Goal: Information Seeking & Learning: Check status

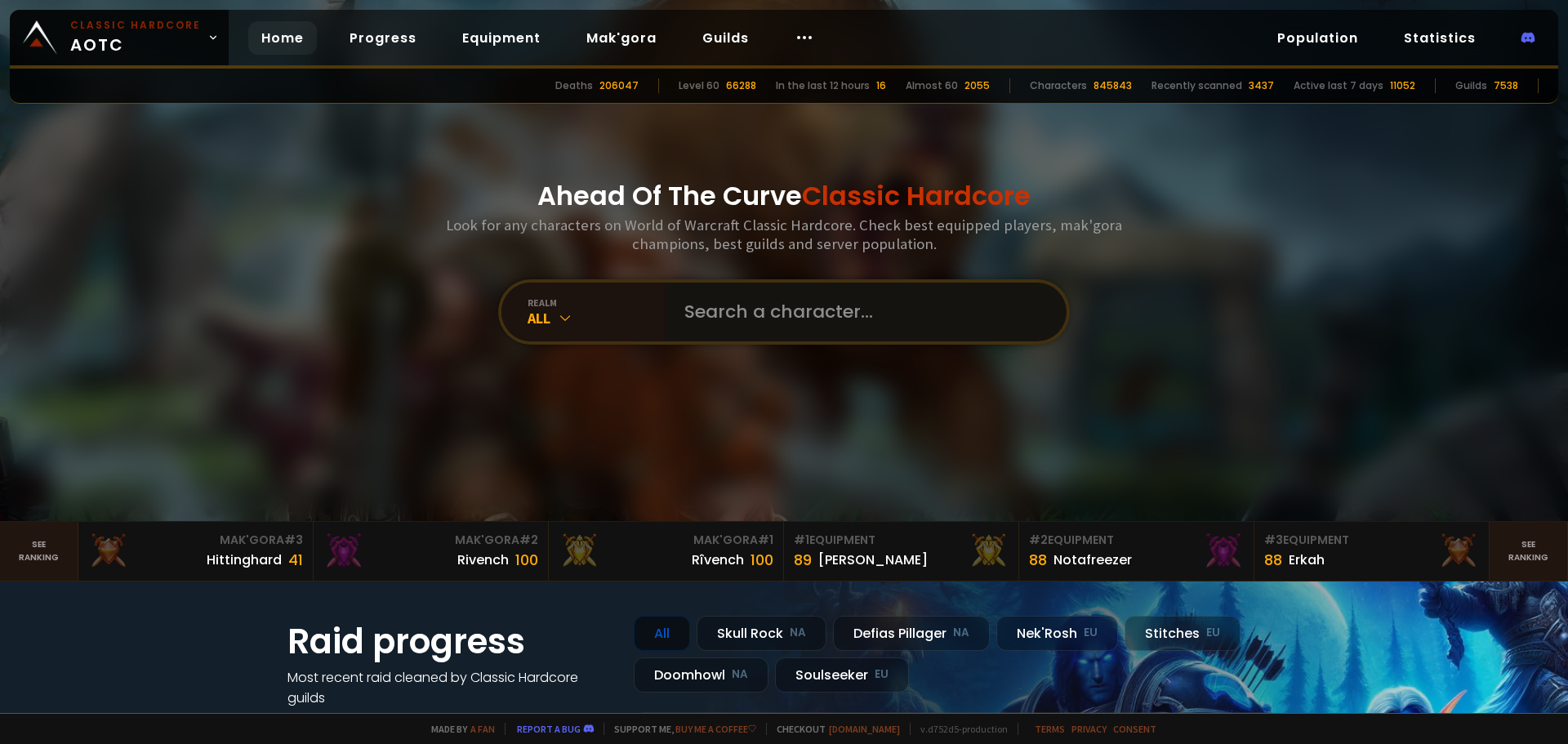
click at [813, 333] on input "text" at bounding box center [860, 312] width 373 height 59
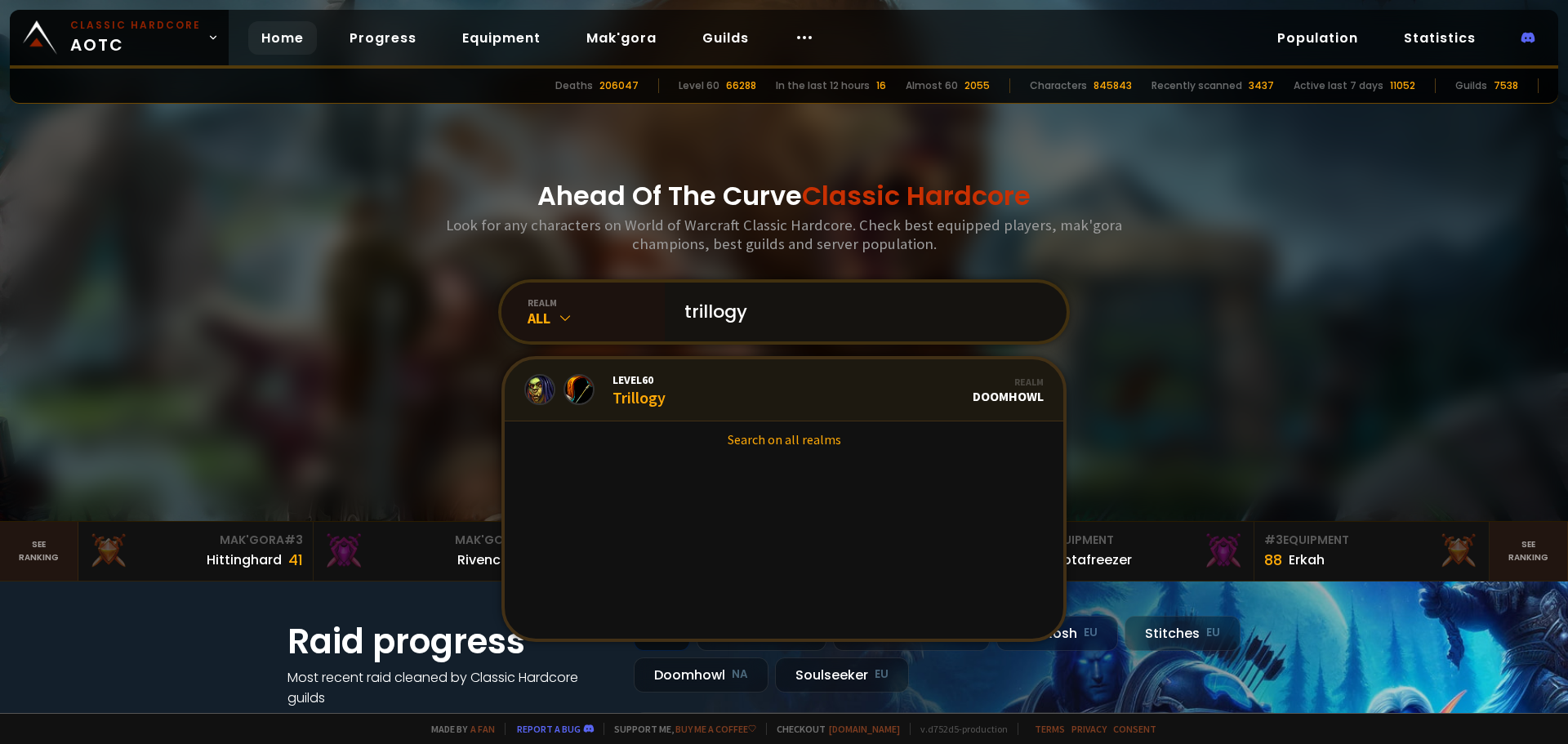
type input "trillogy"
click at [677, 391] on link "Level 60 Trillogy Realm Doomhowl" at bounding box center [784, 390] width 558 height 62
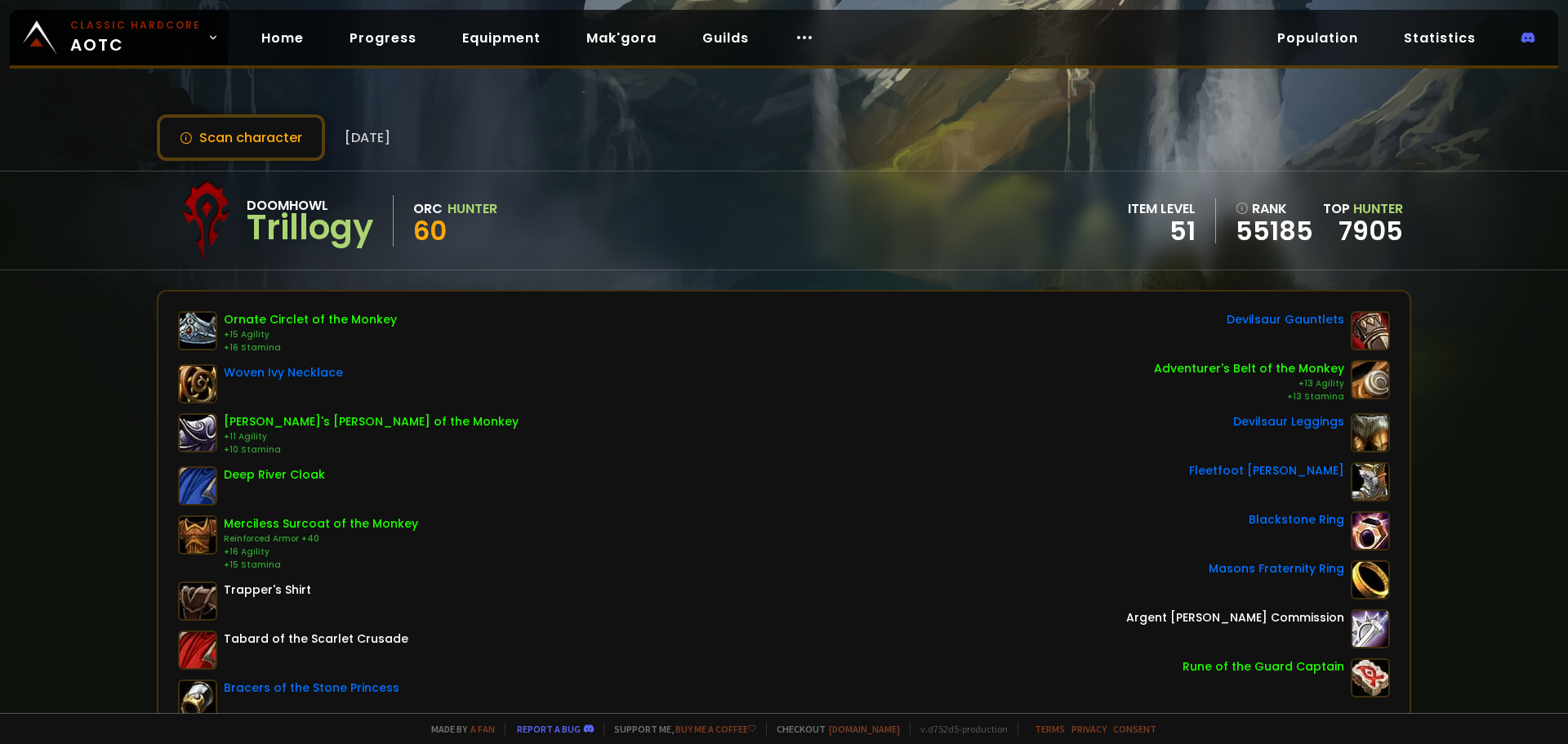
drag, startPoint x: 684, startPoint y: 253, endPoint x: 626, endPoint y: 249, distance: 58.1
click at [626, 249] on div "Doomhowl Trillogy Orc Hunter 60 item level 51 rank 55185 Top Hunter 7905" at bounding box center [784, 220] width 1254 height 98
click at [668, 252] on div "Doomhowl Trillogy Orc Hunter 60 item level 51 rank 55185 Top Hunter 7905" at bounding box center [784, 220] width 1254 height 98
click at [666, 252] on div "Doomhowl Trillogy Orc Hunter 60 item level 51 rank 55185 Top Hunter 7905" at bounding box center [784, 220] width 1254 height 98
click at [263, 145] on button "Scan character" at bounding box center [241, 137] width 169 height 46
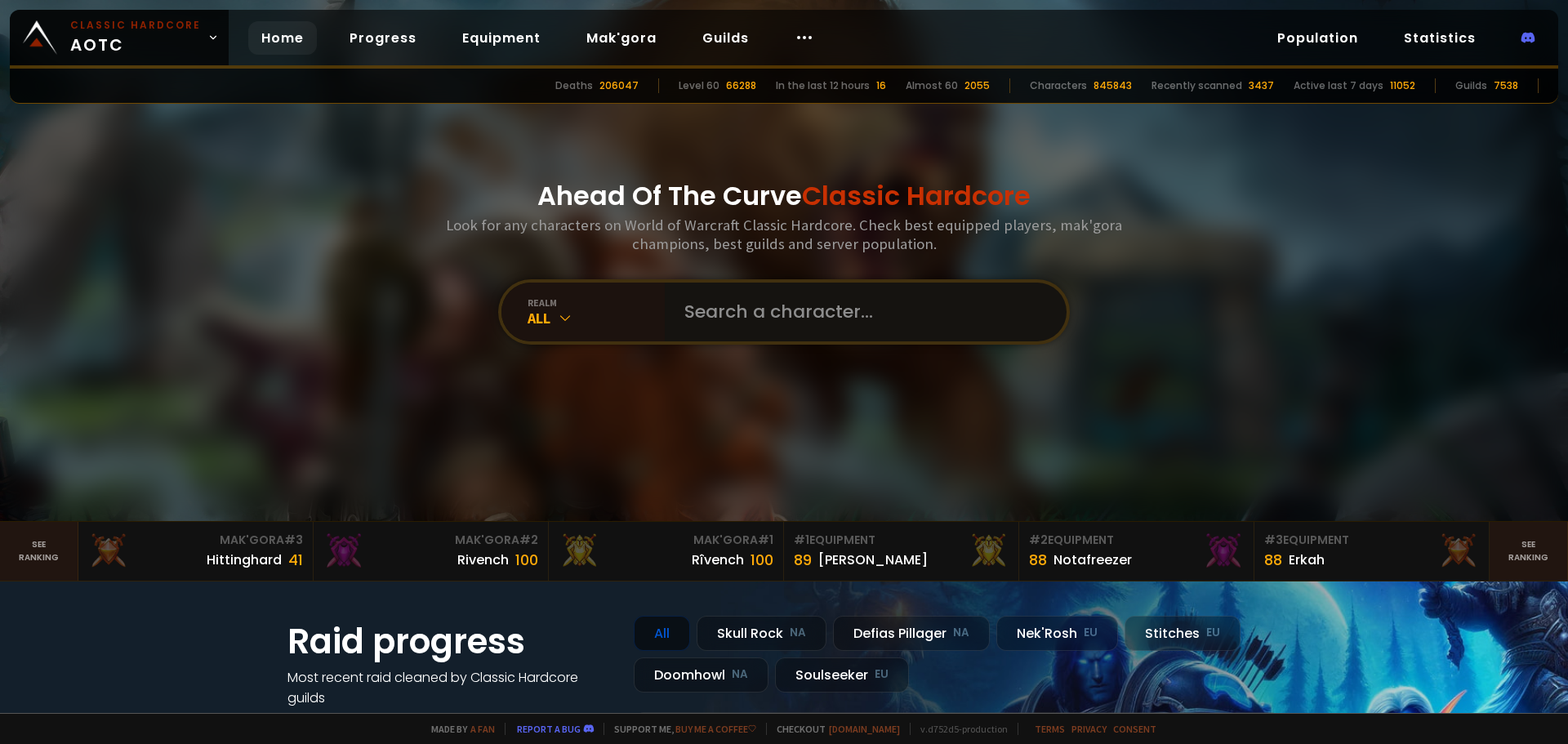
click at [722, 338] on input "text" at bounding box center [860, 312] width 373 height 59
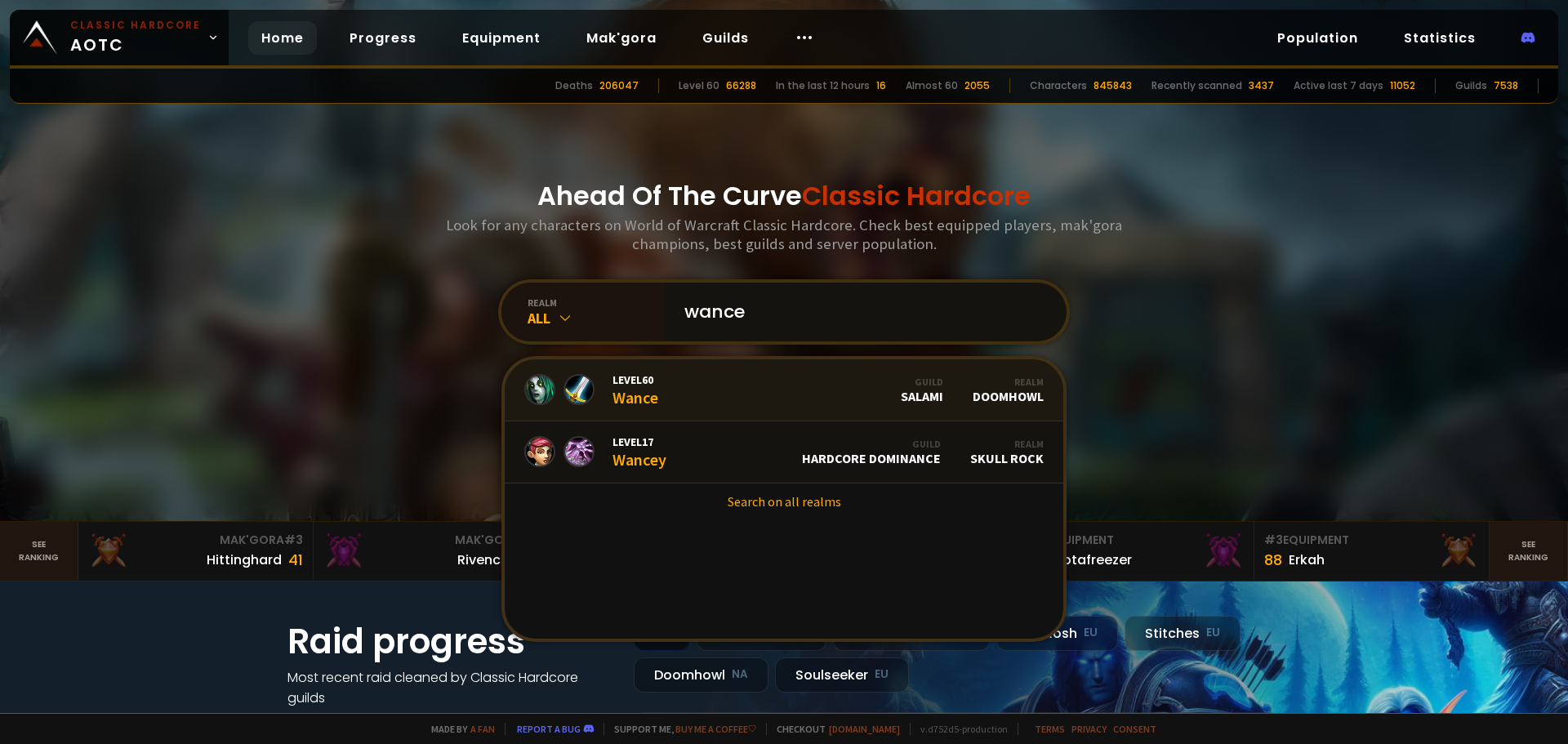
type input "wance"
click at [663, 387] on link "Level 60 Wance Guild SALAMI Realm Doomhowl" at bounding box center [784, 390] width 558 height 62
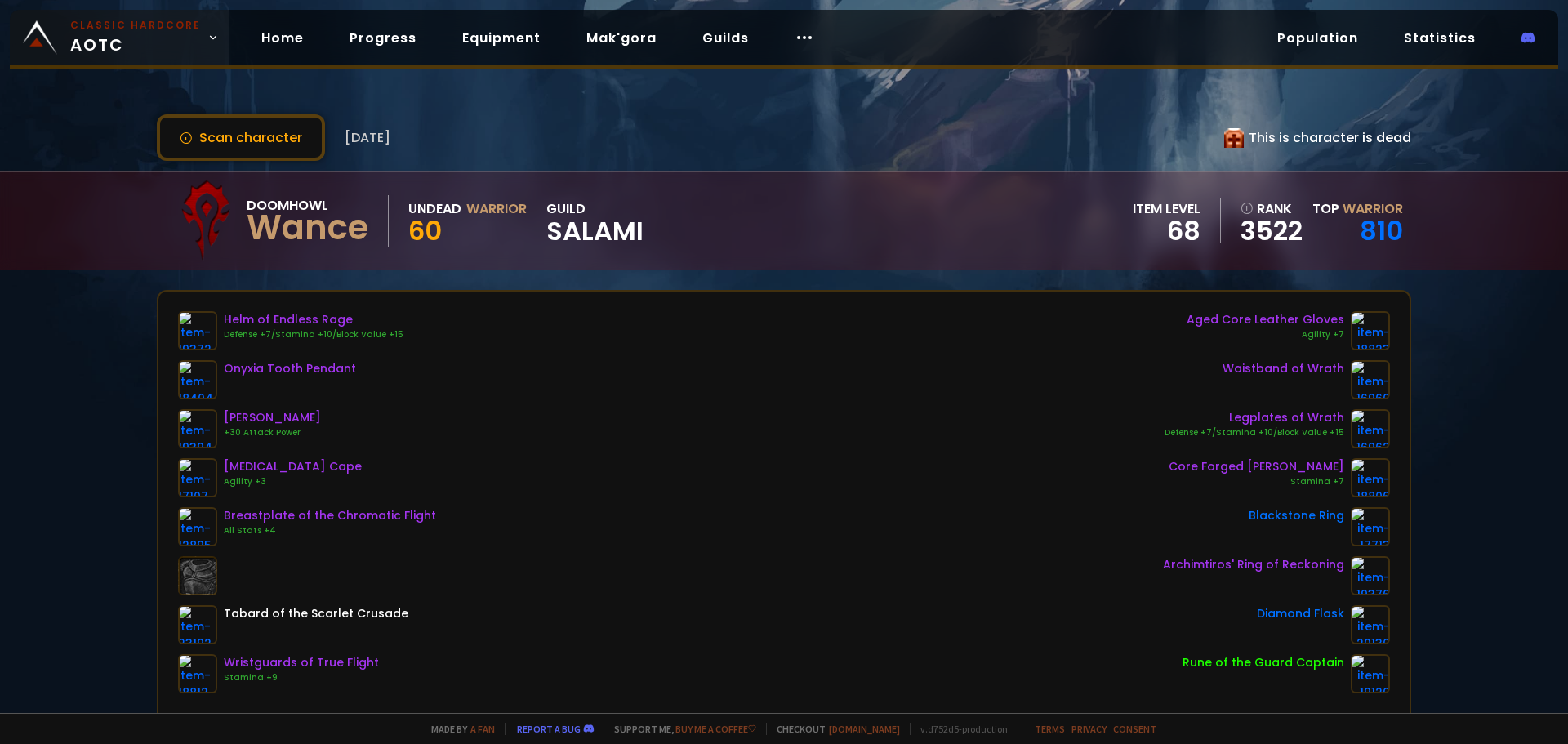
click at [173, 53] on span "Classic Hardcore AOTC" at bounding box center [135, 37] width 131 height 39
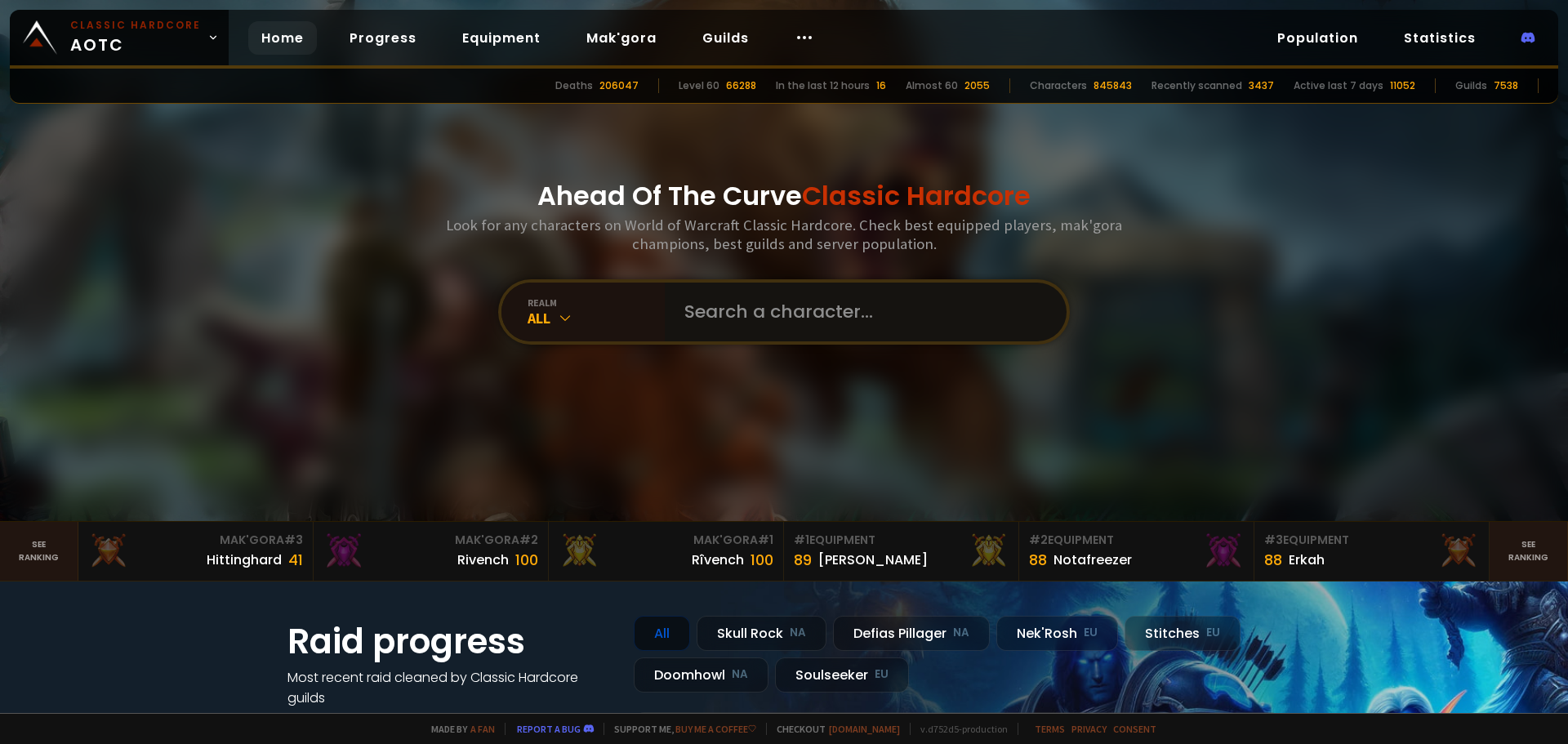
click at [689, 283] on input "text" at bounding box center [860, 312] width 373 height 59
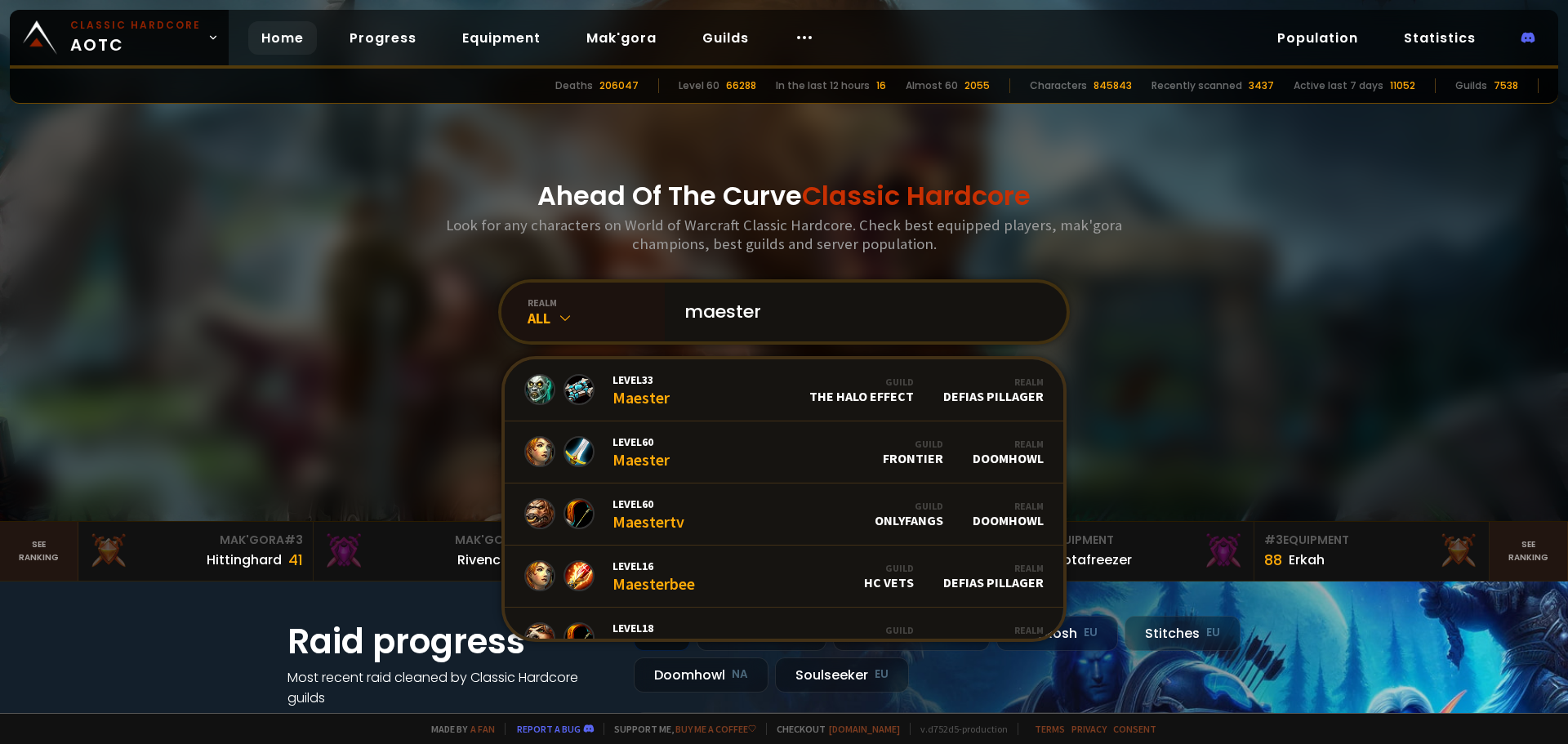
type input "maester"
